Goal: Task Accomplishment & Management: Complete application form

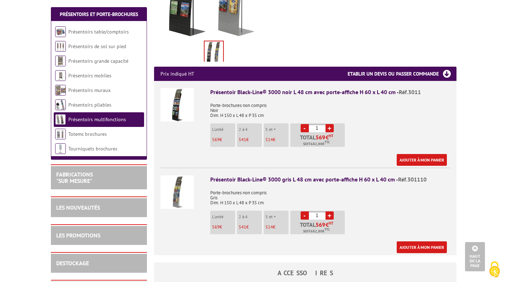
scroll to position [214, 0]
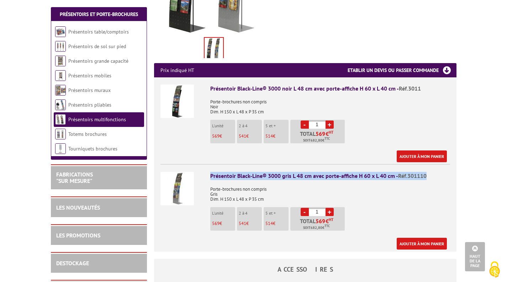
drag, startPoint x: 431, startPoint y: 174, endPoint x: 210, endPoint y: 178, distance: 220.8
click at [210, 178] on div "Présentoir Black-Line® 3000 gris L 48 cm avec porte-affiche H 60 x L 40 cm - Ré…" at bounding box center [330, 176] width 240 height 8
copy div "Présentoir Black-Line® 3000 gris L 48 cm avec porte-affiche H 60 x L 40 cm - Ré…"
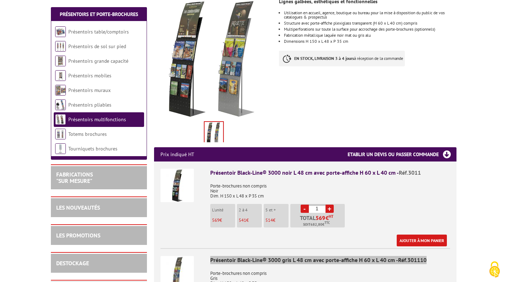
scroll to position [142, 0]
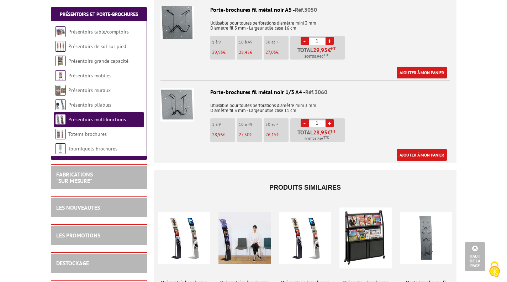
scroll to position [748, 0]
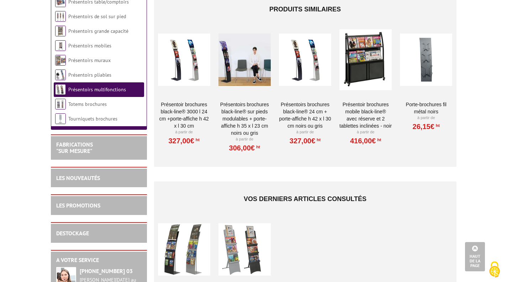
click at [187, 41] on div at bounding box center [184, 59] width 52 height 71
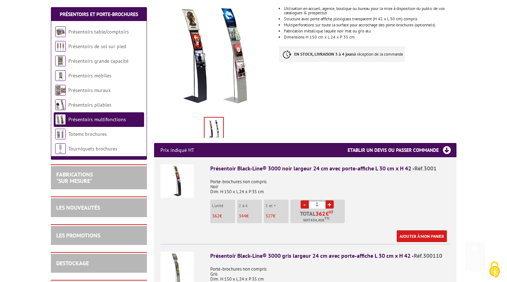
scroll to position [178, 0]
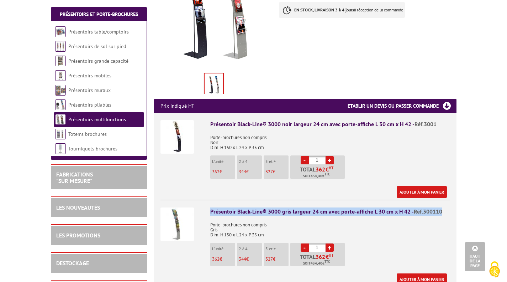
drag, startPoint x: 438, startPoint y: 203, endPoint x: 206, endPoint y: 202, distance: 231.8
click at [206, 202] on li "Présentoir Black-Line® 3000 gris largeur 24 cm avec porte-affiche L 30 cm x H 4…" at bounding box center [306, 241] width 290 height 85
copy div "Présentoir Black-Line® 3000 gris largeur 24 cm avec porte-affiche L 30 cm x H 4…"
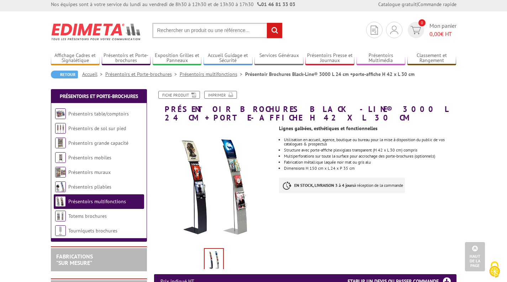
scroll to position [0, 0]
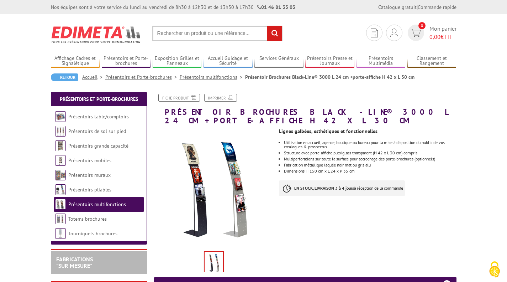
click at [199, 35] on input "text" at bounding box center [217, 33] width 130 height 15
paste input "Réf.301110"
type input "Réf.301110"
click at [267, 26] on input "rechercher" at bounding box center [274, 33] width 15 height 15
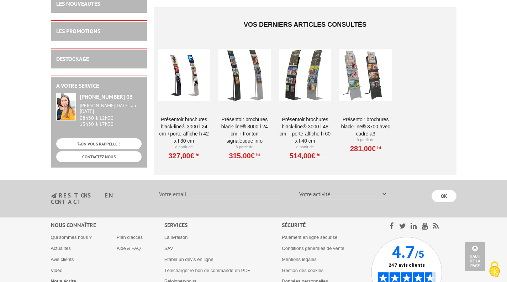
scroll to position [971, 0]
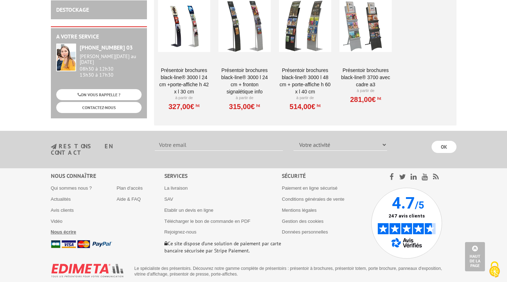
click at [70, 229] on b "Nous écrire" at bounding box center [64, 231] width 26 height 5
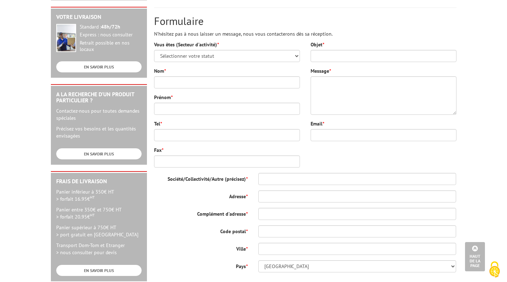
scroll to position [142, 0]
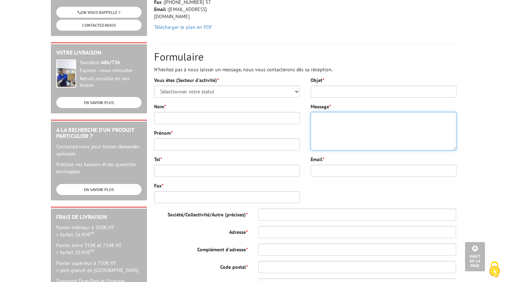
click at [328, 119] on textarea "Message *" at bounding box center [384, 131] width 146 height 38
paste textarea "Bonjour Serait-il possible d’obtenir un devis pour ces deux références , s’il v…"
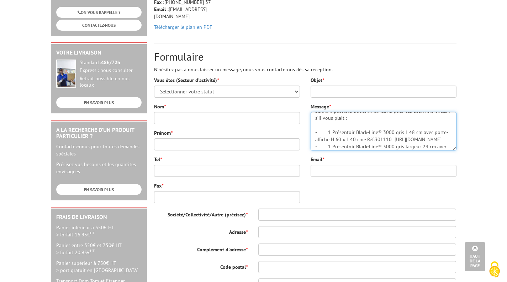
scroll to position [0, 0]
click at [336, 119] on textarea "Bonjour Serait-il possible d’obtenir un devis pour ces deux références , s’il v…" at bounding box center [384, 131] width 146 height 38
type textarea "Bonjour pour l'espace accueil de l'office de tourisme du Grand Montauban Serait…"
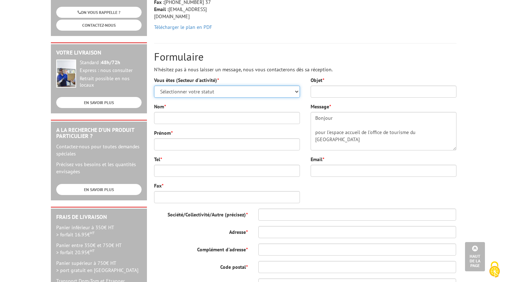
click at [206, 89] on select "Sélectionner votre statut Administrations et collectivités Magasins et commerce…" at bounding box center [227, 91] width 146 height 12
select select "876"
click at [154, 85] on select "Sélectionner votre statut Administrations et collectivités Magasins et commerce…" at bounding box center [227, 91] width 146 height 12
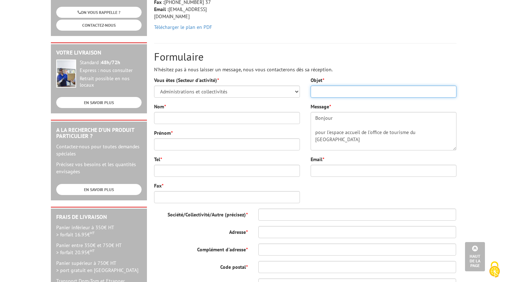
click at [320, 92] on input "Objet *" at bounding box center [384, 91] width 146 height 12
type input "demande de devis"
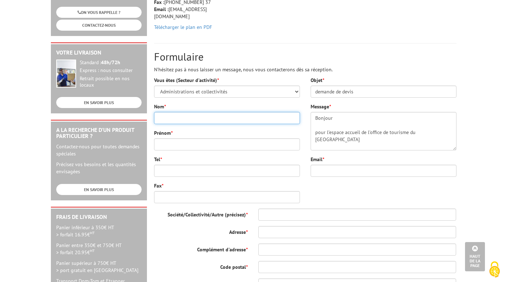
click at [262, 119] on input "Nom *" at bounding box center [227, 118] width 146 height 12
type input "lafage"
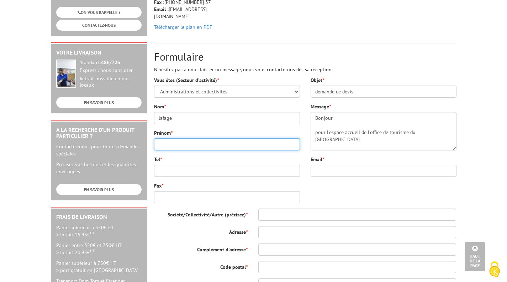
click at [181, 142] on input "Prénom *" at bounding box center [227, 144] width 146 height 12
type input "julie"
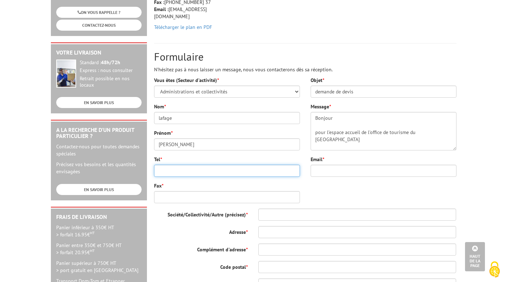
click at [173, 176] on input "Tel *" at bounding box center [227, 171] width 146 height 12
type input "0563636060"
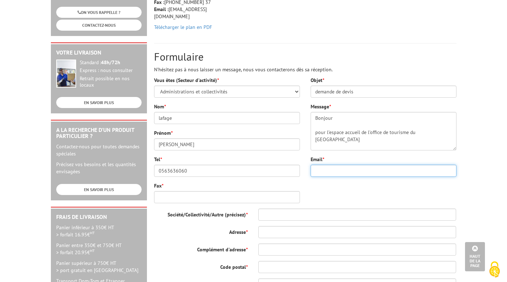
type input "info@montauban-tourisme.com"
type input "4 rue du collège - BP 201"
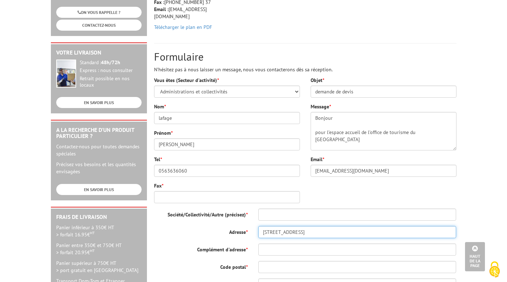
type input "82002"
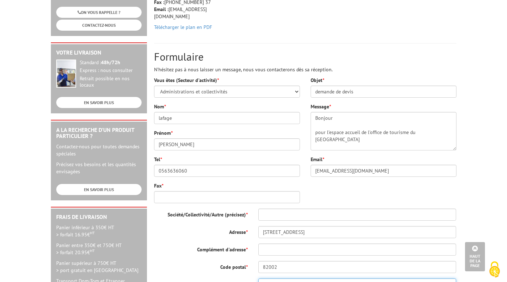
type input "MONTAUBAN"
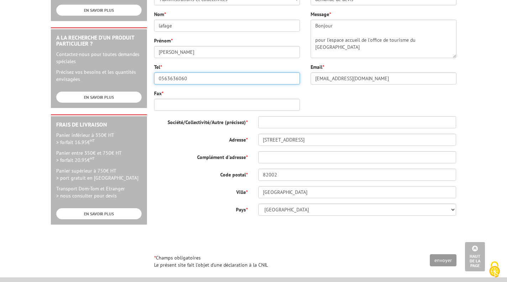
scroll to position [249, 0]
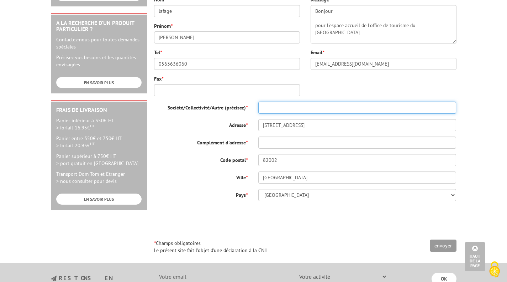
click at [310, 110] on input "Société/Collectivité/Autre (précisez) *" at bounding box center [358, 107] width 198 height 12
click at [313, 110] on input "office de tourisme du grand Montauban" at bounding box center [358, 107] width 198 height 12
type input "office de tourisme du Grand Montauban"
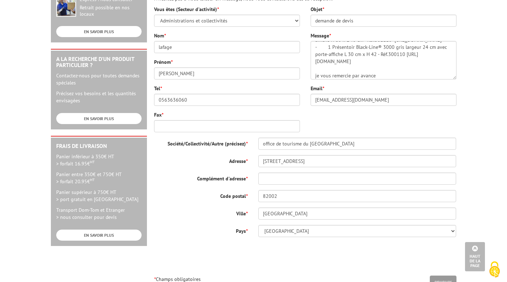
scroll to position [260, 0]
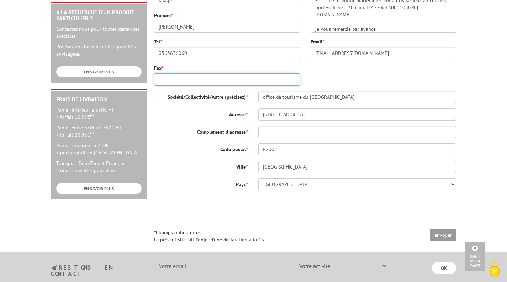
click at [189, 82] on input "Fax *" at bounding box center [227, 79] width 146 height 12
type input "pas de fax"
drag, startPoint x: 439, startPoint y: 235, endPoint x: 323, endPoint y: 35, distance: 231.1
click at [440, 235] on input "envoyer" at bounding box center [443, 235] width 27 height 12
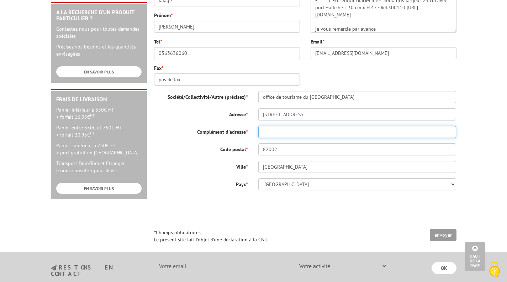
click at [281, 133] on input "Complément d'adresse *" at bounding box center [358, 132] width 198 height 12
type input "ancien collège"
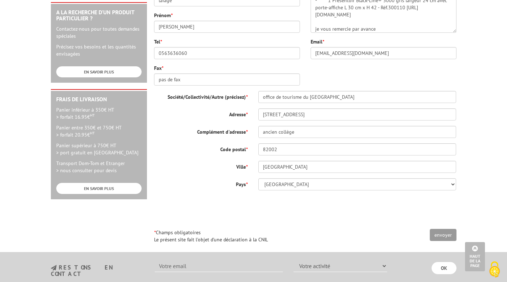
click at [204, 172] on div "Ville * MONTAUBAN" at bounding box center [305, 167] width 313 height 12
click at [445, 236] on input "envoyer" at bounding box center [443, 235] width 27 height 12
